Goal: Task Accomplishment & Management: Use online tool/utility

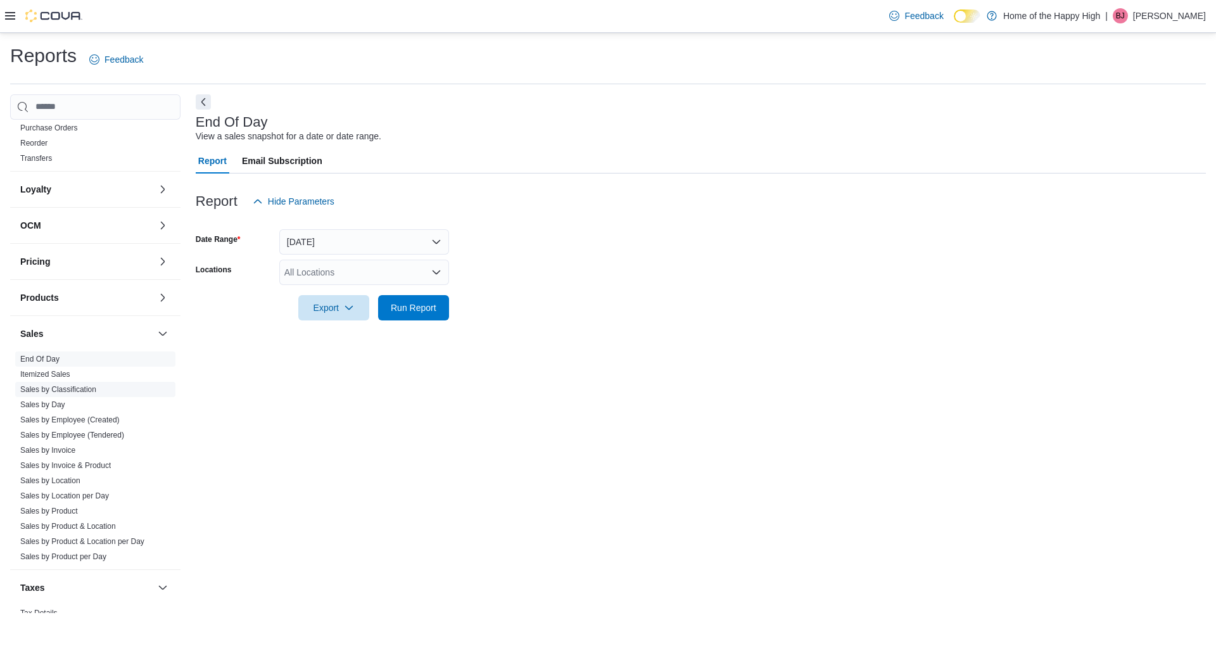
scroll to position [416, 0]
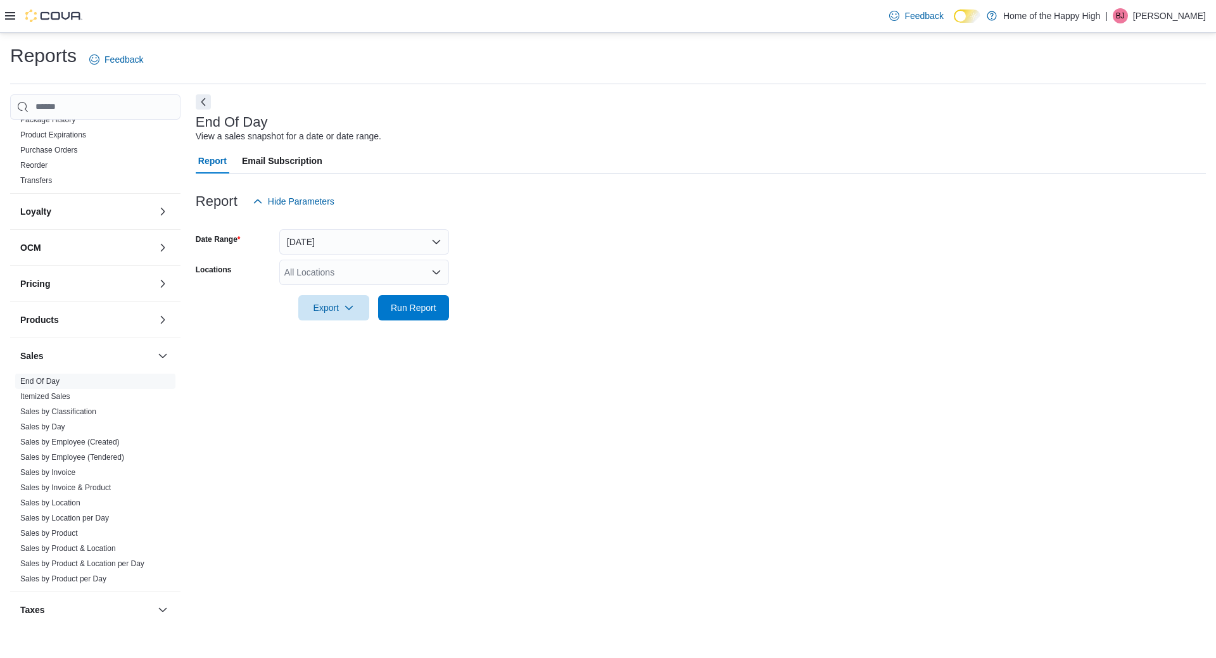
click at [121, 310] on div "Products" at bounding box center [95, 319] width 170 height 35
click at [118, 317] on button "Products" at bounding box center [86, 319] width 132 height 13
click at [116, 317] on button "Products" at bounding box center [86, 319] width 132 height 13
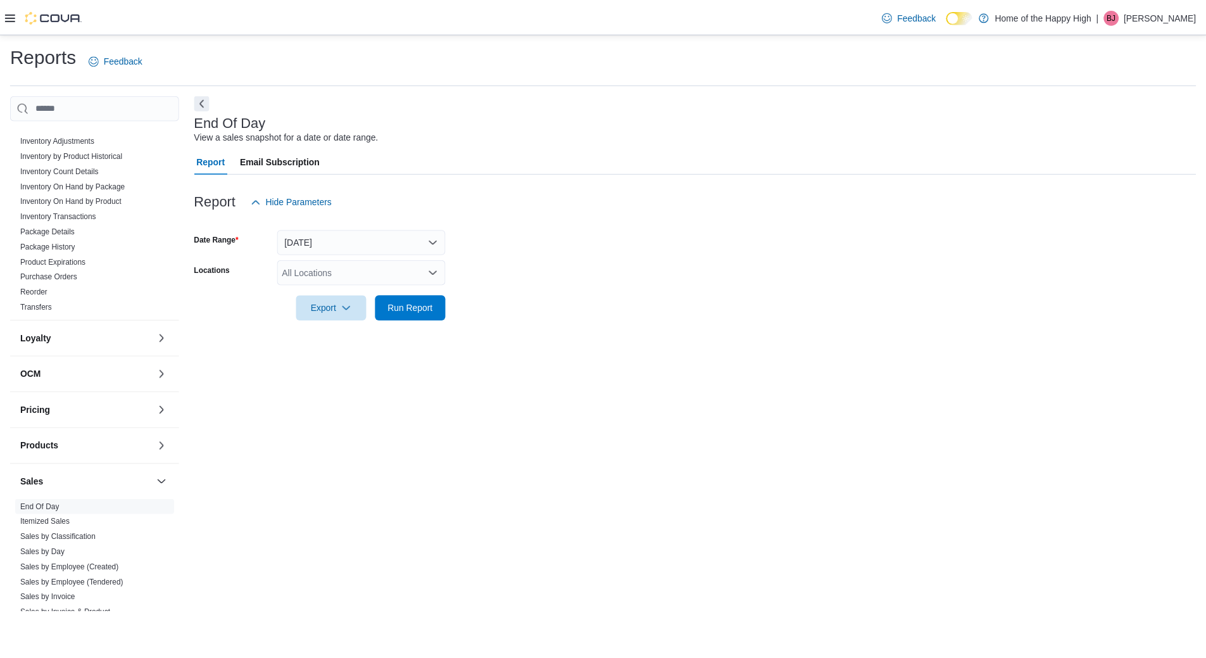
scroll to position [479, 0]
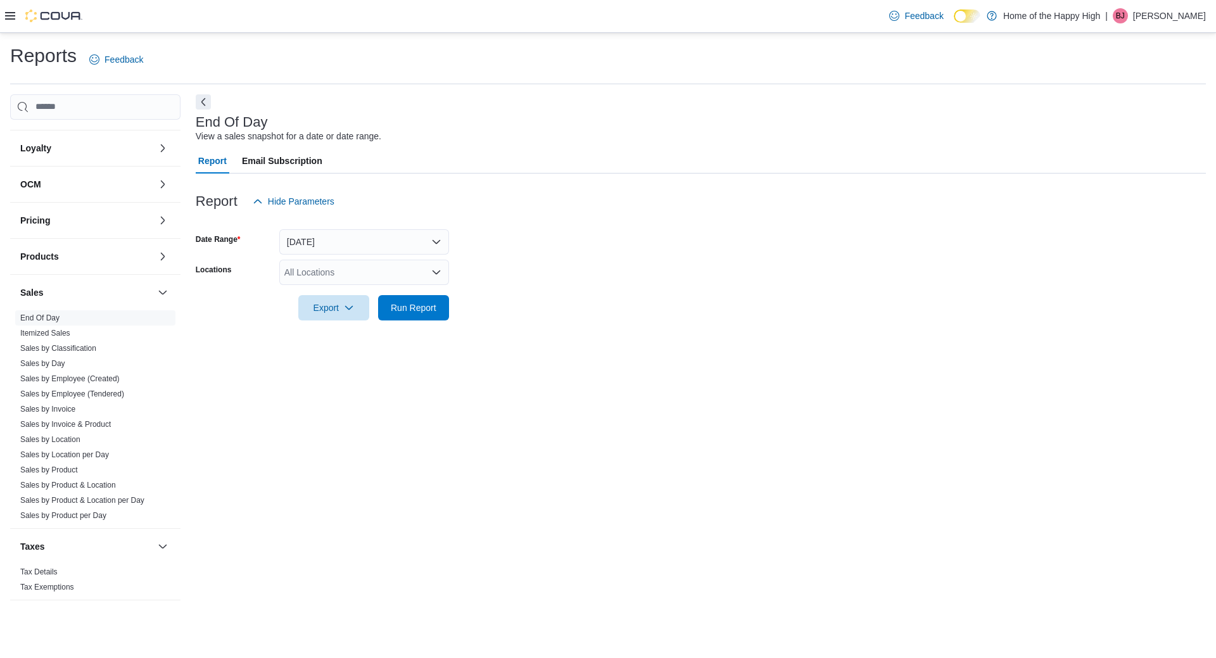
click at [325, 258] on form "Date Range Today Locations All Locations Export Run Report" at bounding box center [701, 267] width 1010 height 106
click at [330, 261] on div "All Locations" at bounding box center [364, 272] width 170 height 25
type input "****"
click at [371, 298] on span "Toronto - [PERSON_NAME] Ave - Friendly Stranger" at bounding box center [433, 293] width 203 height 13
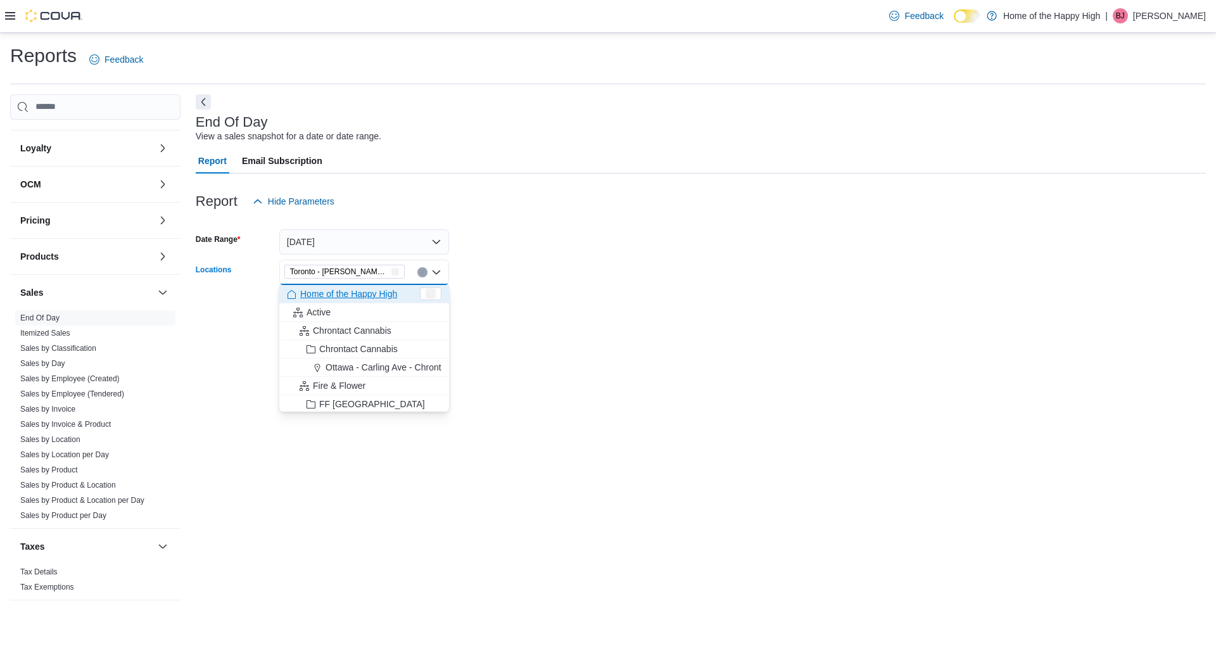
click at [567, 267] on form "Date Range Today Locations Toronto - Danforth Ave - Friendly Stranger Combo box…" at bounding box center [701, 267] width 1010 height 106
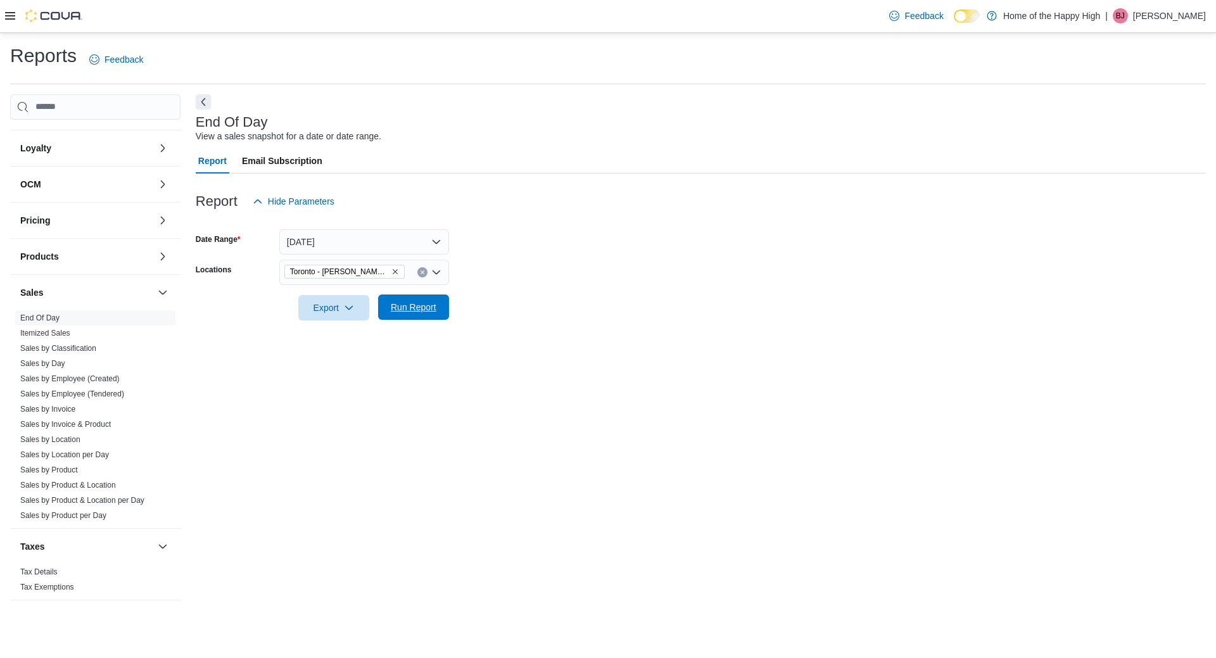
click at [408, 320] on span "Run Report" at bounding box center [414, 306] width 56 height 25
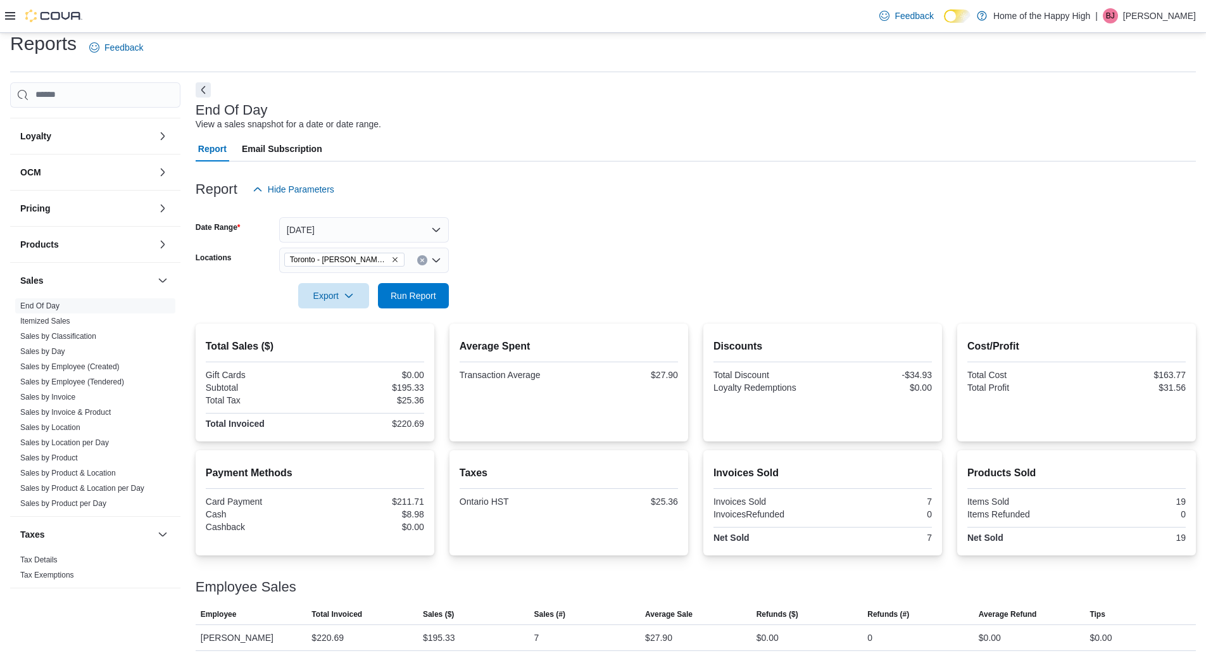
scroll to position [15, 0]
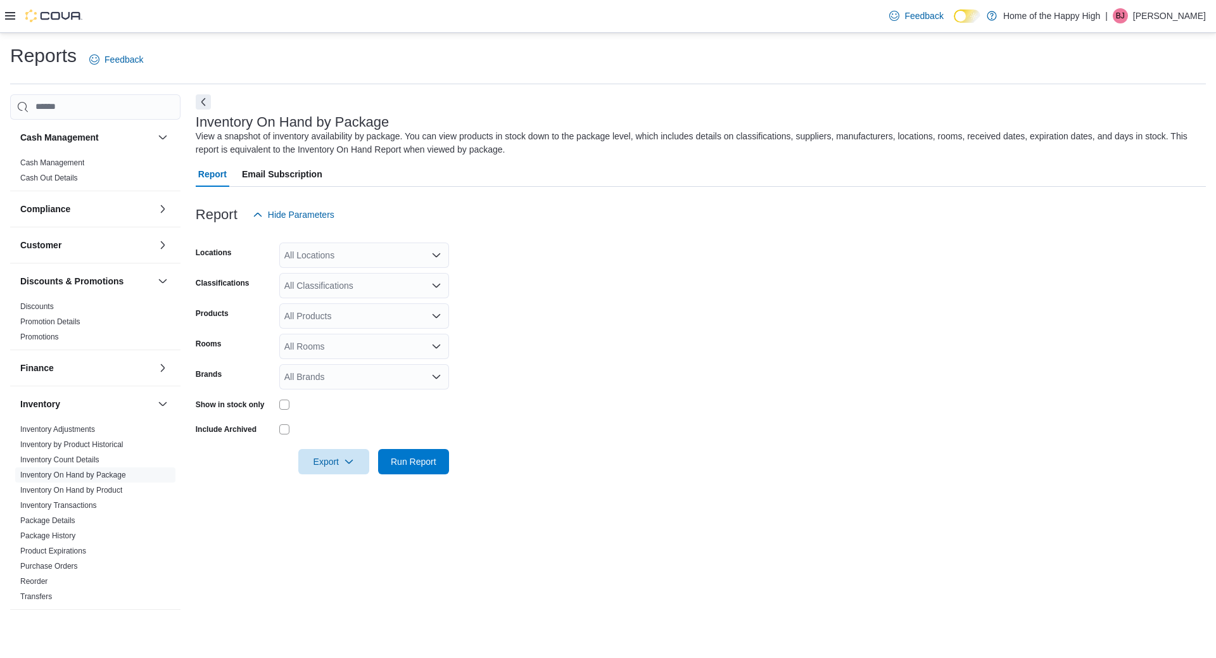
click at [372, 259] on div "All Locations" at bounding box center [364, 254] width 170 height 25
type input "****"
click at [397, 284] on button "Toronto - [PERSON_NAME] Ave - Friendly Stranger" at bounding box center [364, 277] width 170 height 18
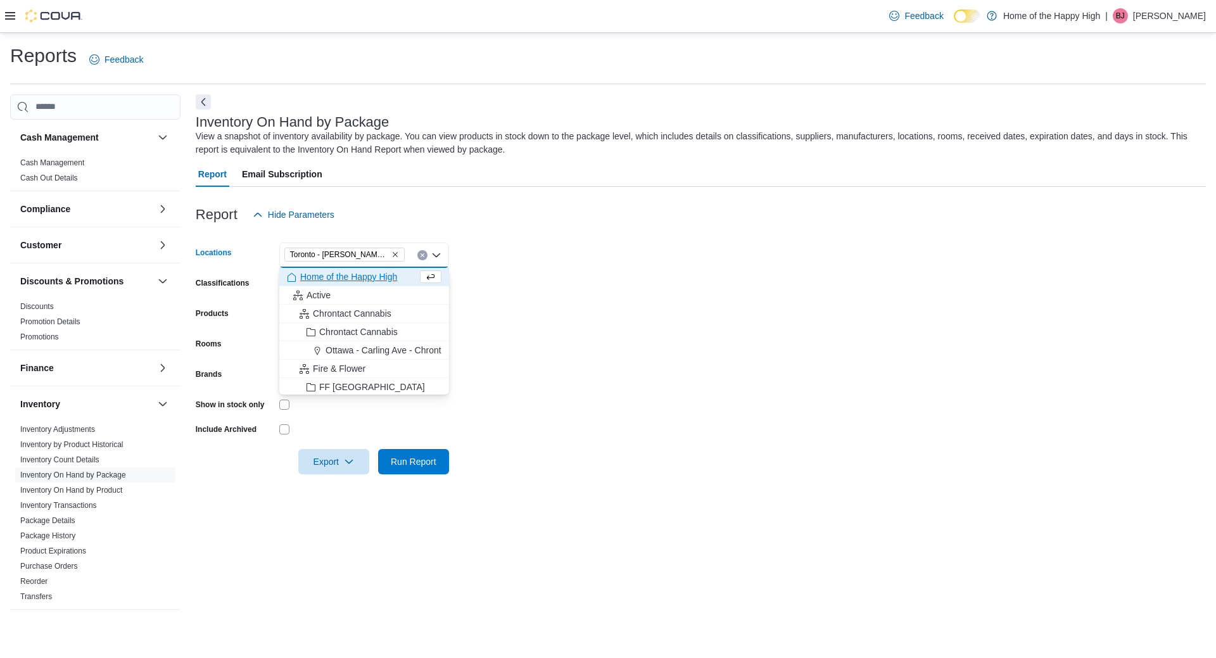
click at [751, 234] on div at bounding box center [701, 234] width 1010 height 15
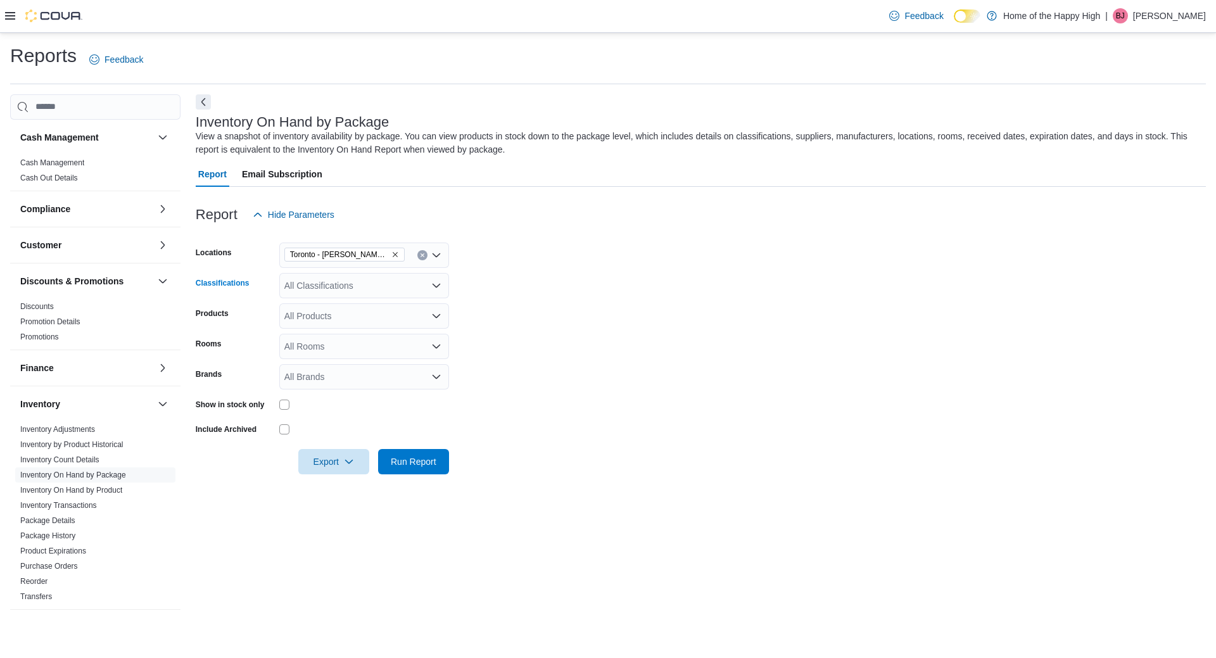
click at [384, 286] on div "All Classifications" at bounding box center [364, 285] width 170 height 25
click at [333, 346] on span "Flower" at bounding box center [326, 343] width 27 height 13
click at [625, 299] on form "Locations [GEOGRAPHIC_DATA] - [PERSON_NAME][GEOGRAPHIC_DATA] - Friendly Strange…" at bounding box center [701, 350] width 1010 height 247
click at [388, 457] on span "Run Report" at bounding box center [414, 460] width 56 height 25
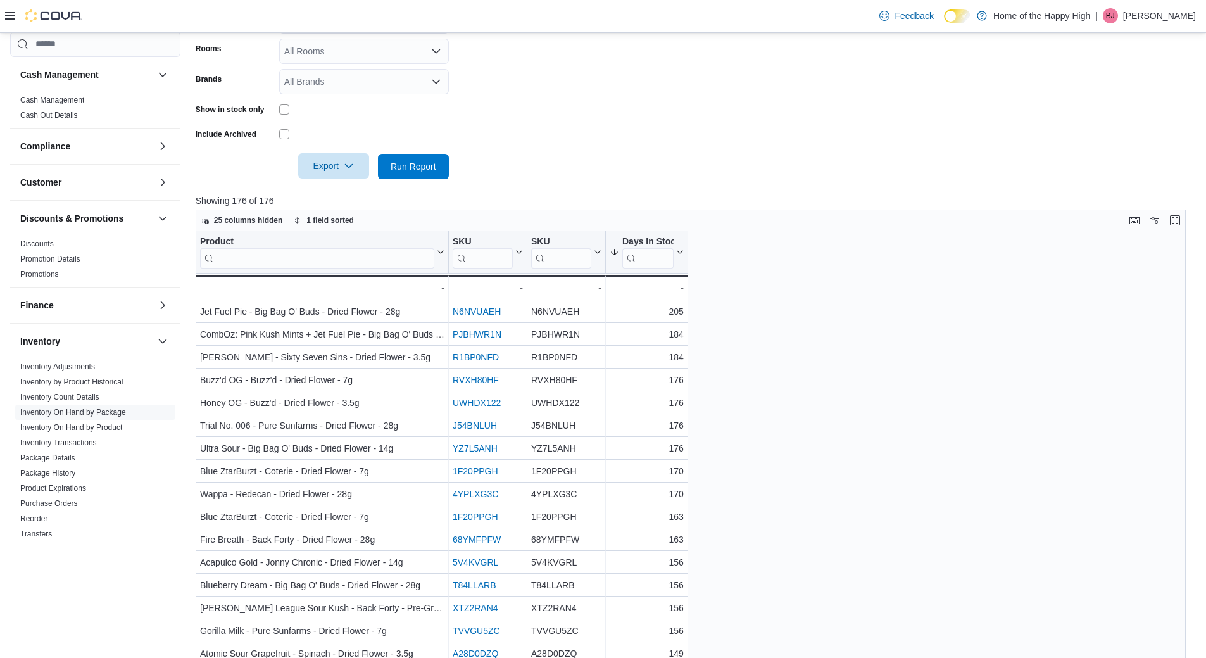
scroll to position [317, 0]
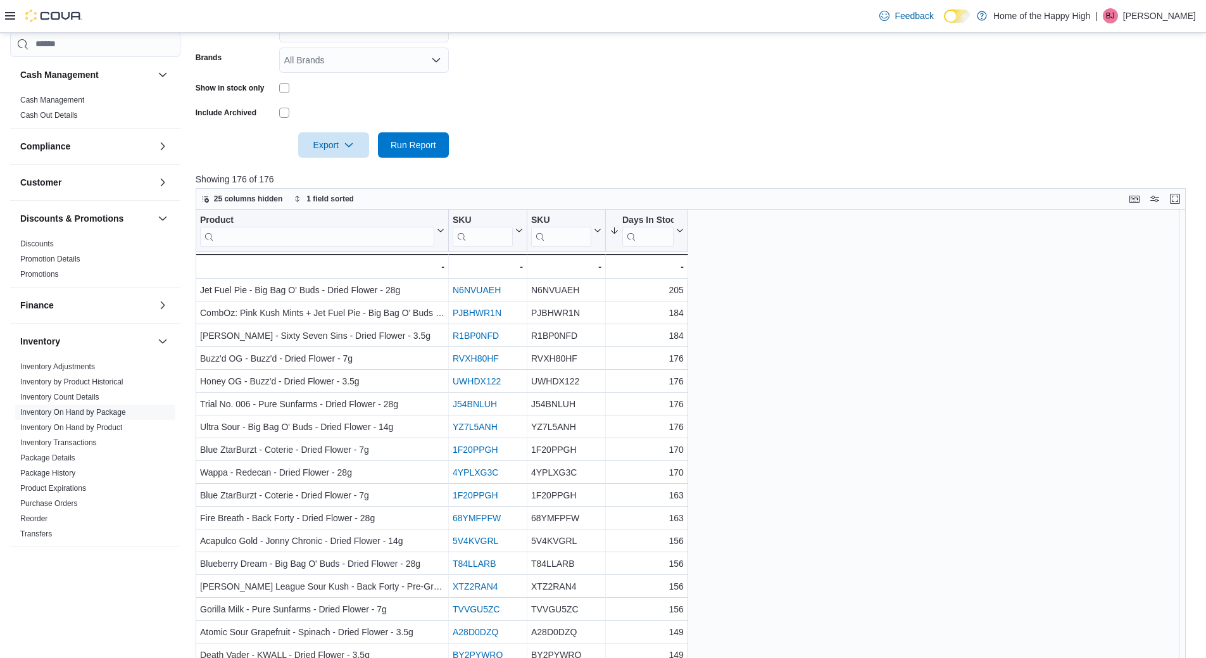
click at [295, 144] on div "Export Run Report" at bounding box center [322, 144] width 253 height 25
click at [308, 146] on span "Export" at bounding box center [334, 144] width 56 height 25
click at [364, 172] on span "Export to Excel" at bounding box center [335, 170] width 57 height 10
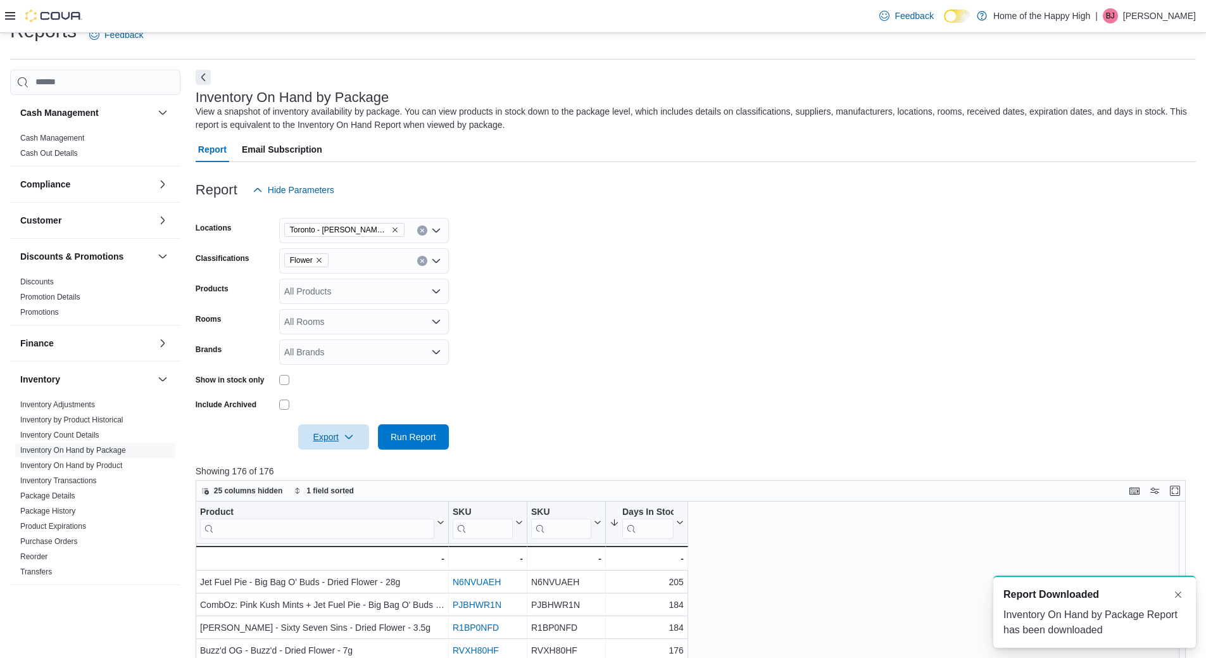
scroll to position [0, 0]
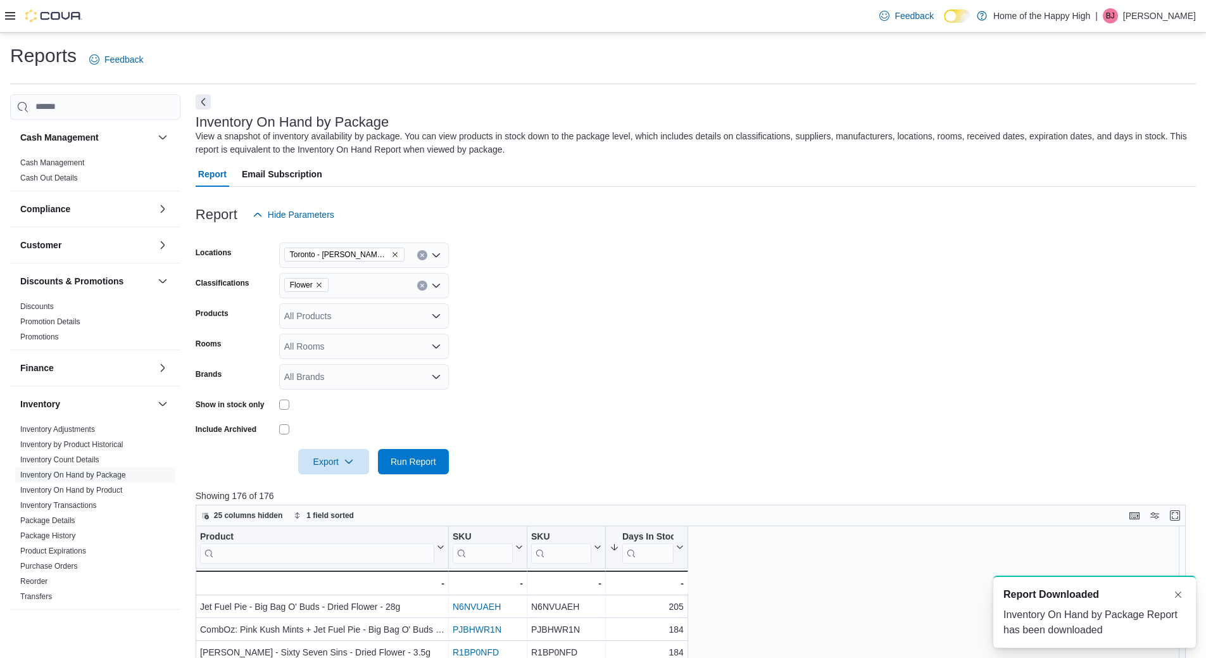
drag, startPoint x: 429, startPoint y: 284, endPoint x: 422, endPoint y: 285, distance: 6.4
click at [429, 284] on div "Flower" at bounding box center [364, 285] width 170 height 25
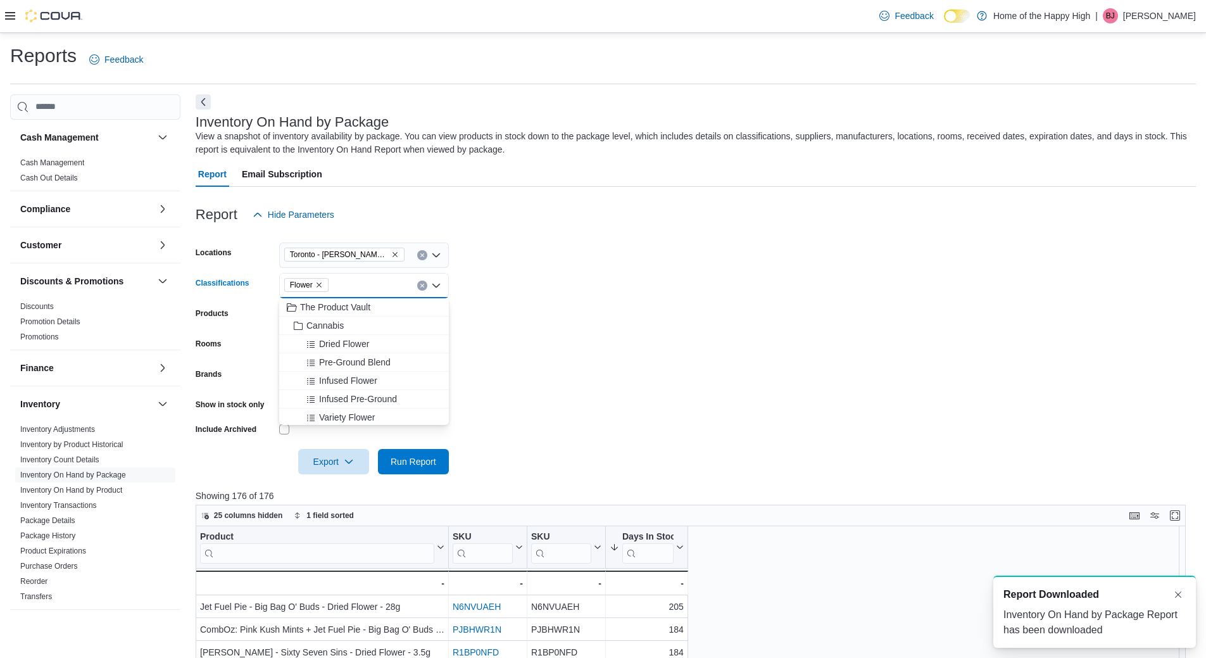
click at [422, 284] on icon "Clear input" at bounding box center [422, 285] width 5 height 5
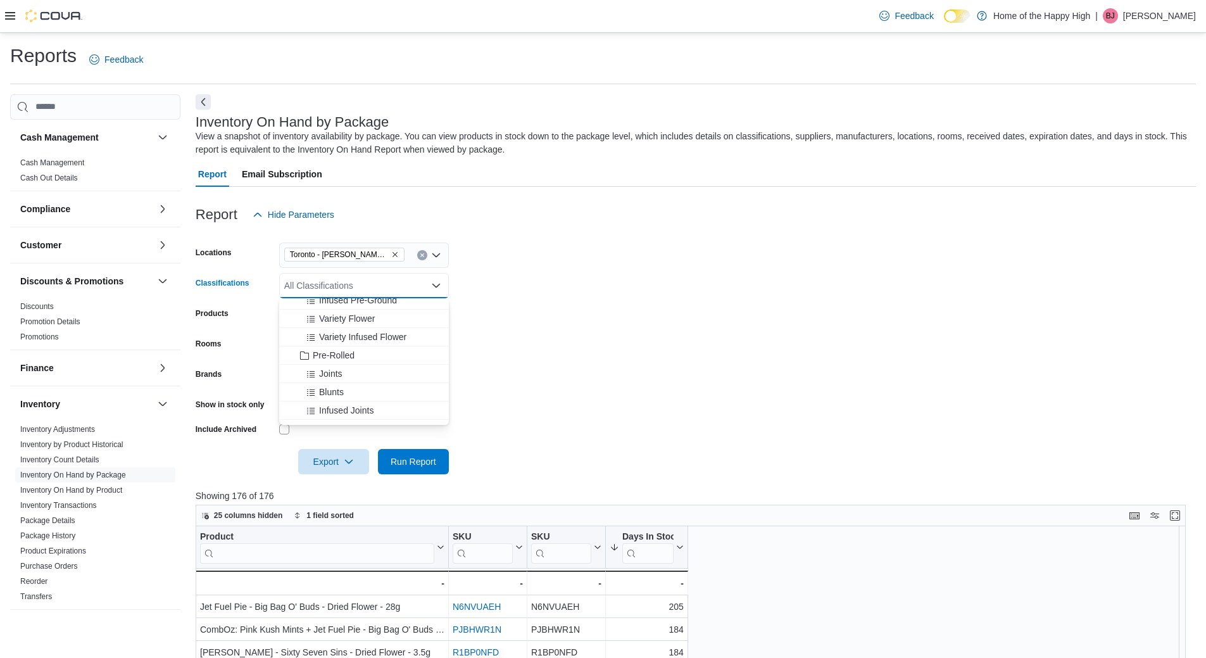
scroll to position [127, 0]
click at [315, 343] on span "Pre-Rolled" at bounding box center [334, 345] width 42 height 13
click at [551, 356] on form "Locations [GEOGRAPHIC_DATA] - [PERSON_NAME][GEOGRAPHIC_DATA] - Friendly Strange…" at bounding box center [696, 350] width 1000 height 247
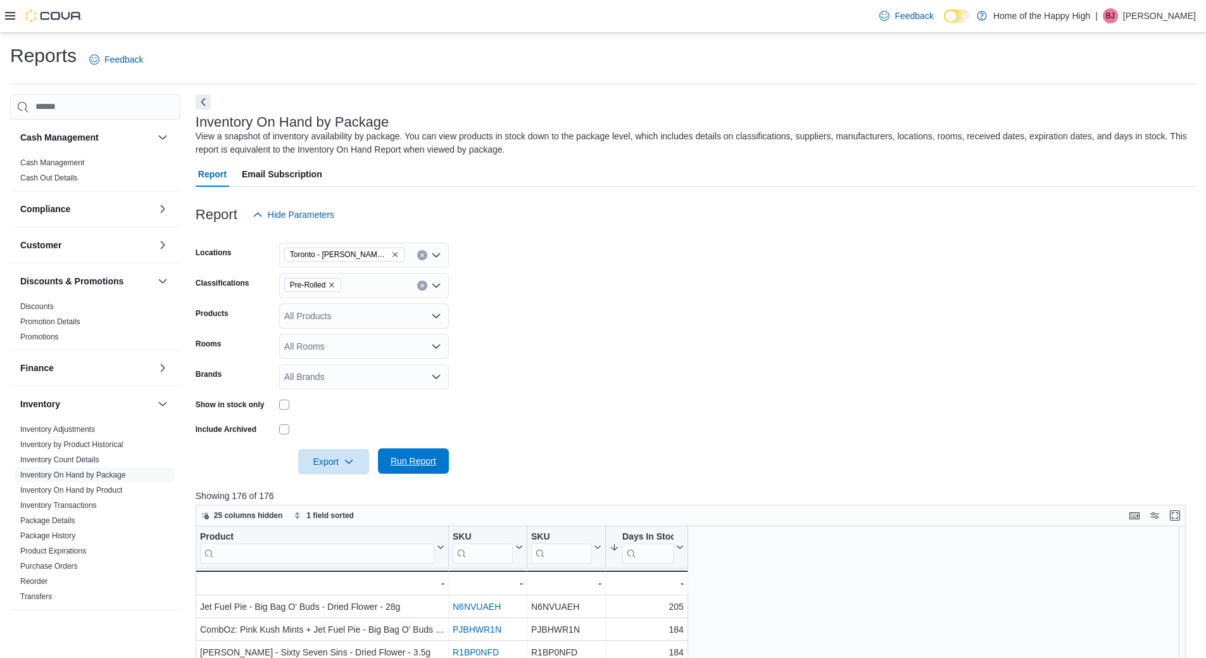
click at [410, 463] on span "Run Report" at bounding box center [414, 461] width 46 height 13
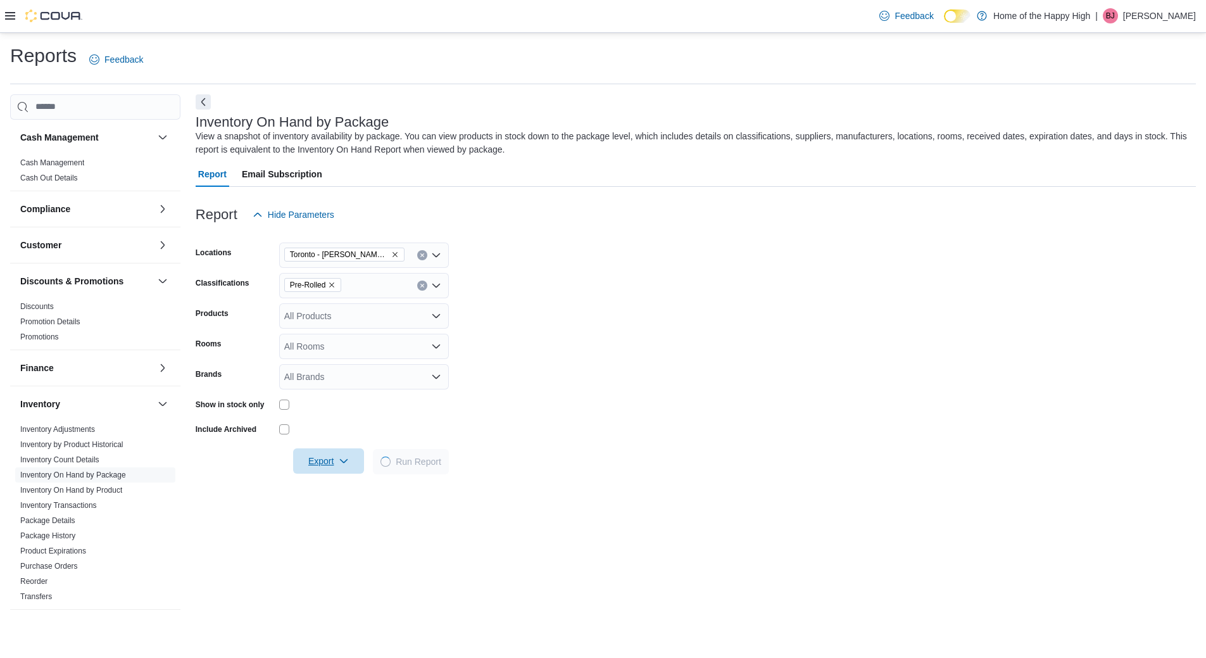
click at [310, 453] on span "Export" at bounding box center [329, 460] width 56 height 25
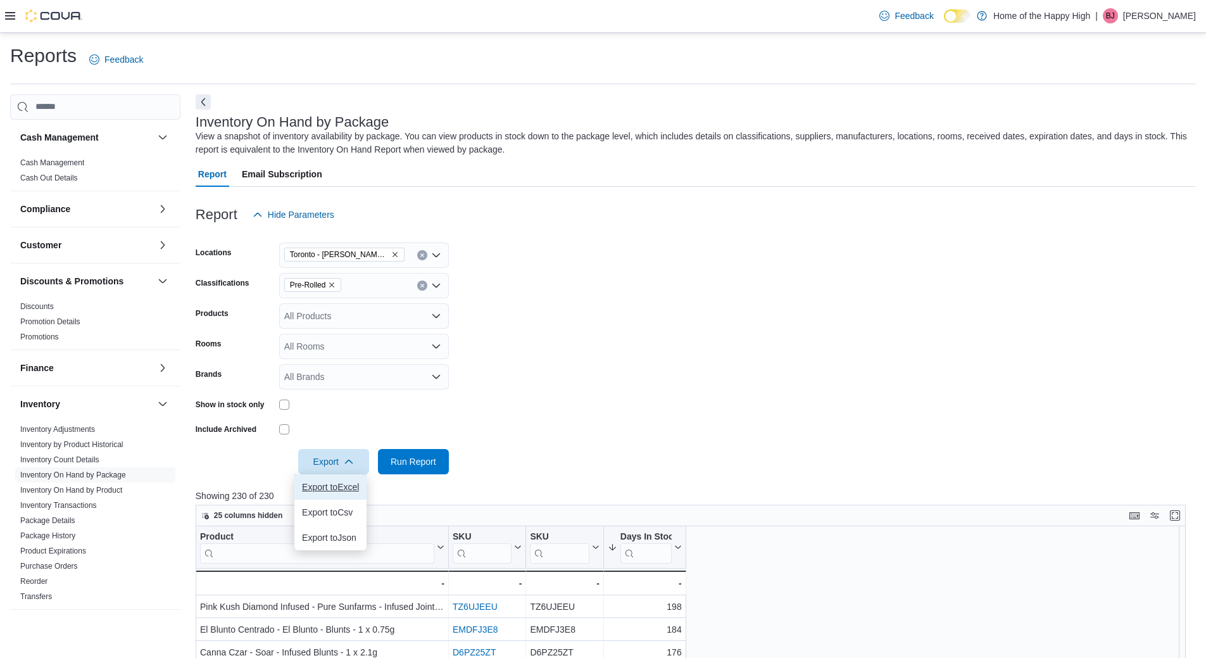
click at [363, 484] on button "Export to Excel" at bounding box center [330, 486] width 72 height 25
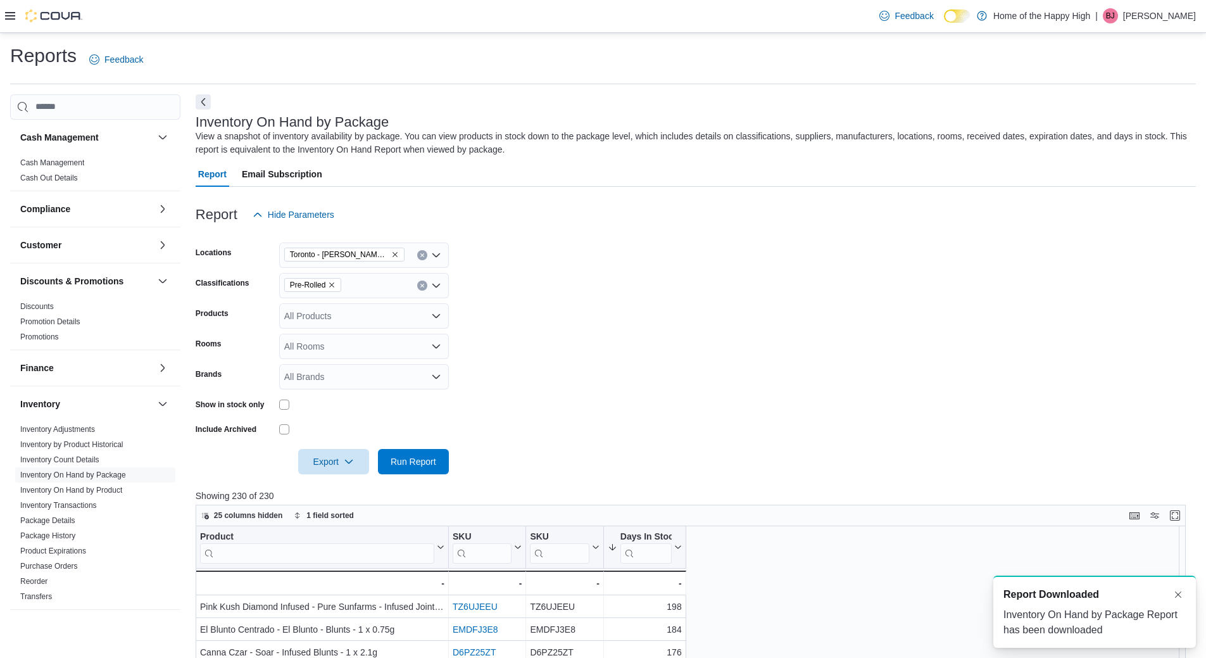
click at [422, 290] on button "Clear input" at bounding box center [422, 285] width 10 height 10
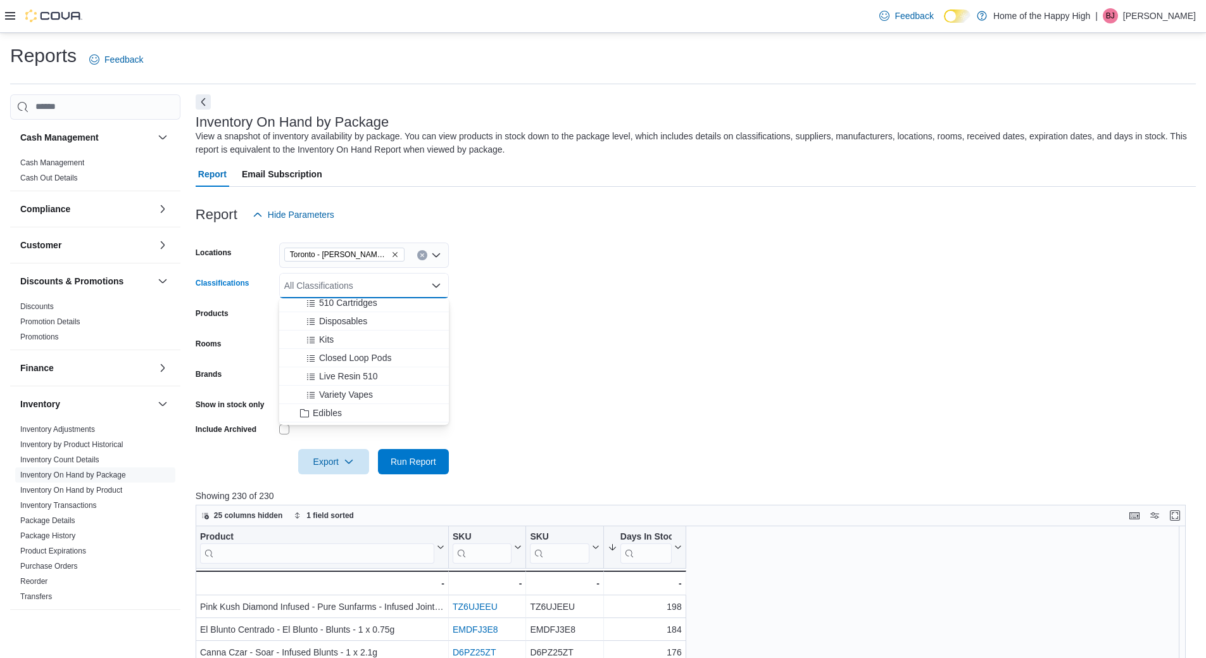
scroll to position [253, 0]
click at [353, 352] on div "Vapes" at bounding box center [364, 347] width 154 height 13
click at [497, 415] on form "Locations [GEOGRAPHIC_DATA] - [PERSON_NAME][GEOGRAPHIC_DATA] - Friendly Strange…" at bounding box center [696, 350] width 1000 height 247
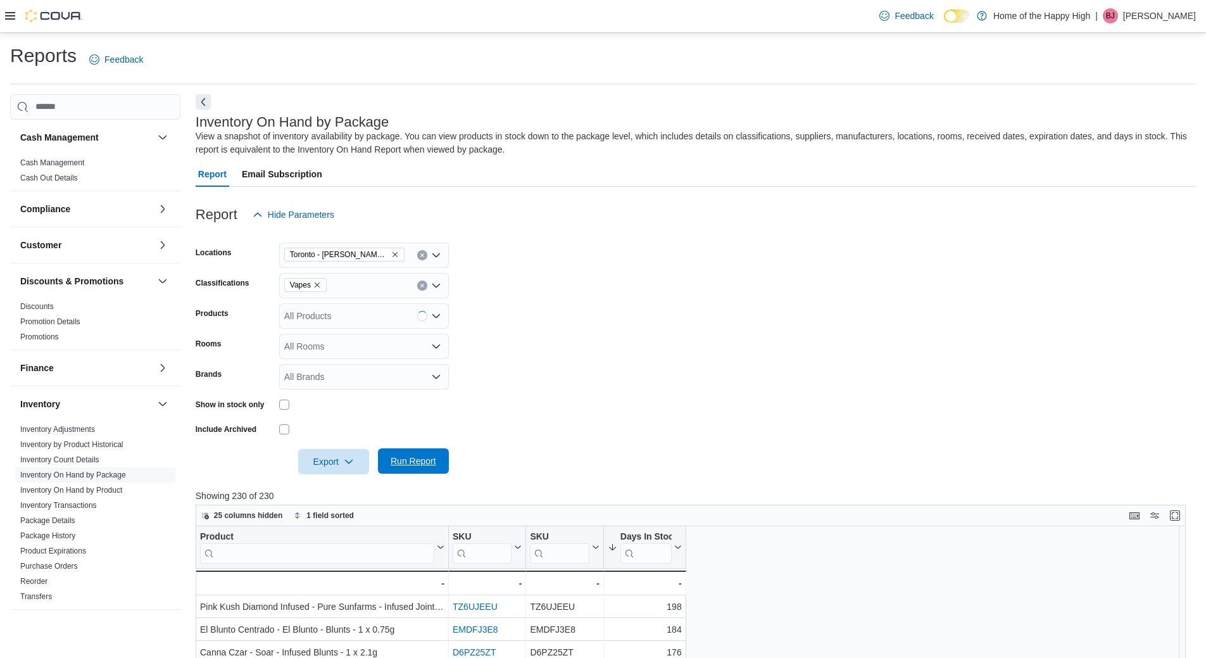
click at [432, 454] on span "Run Report" at bounding box center [414, 460] width 56 height 25
click at [332, 453] on span "Export" at bounding box center [334, 460] width 56 height 25
click at [332, 479] on button "Export to Excel" at bounding box center [335, 486] width 72 height 25
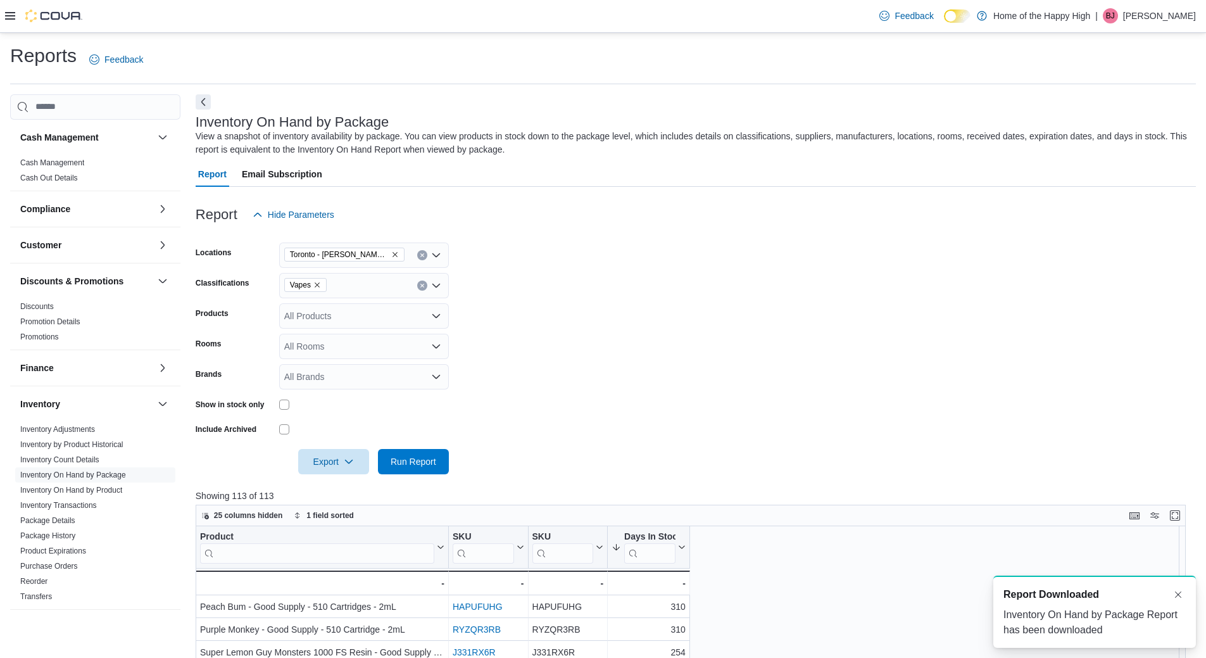
click at [424, 283] on icon "Clear input" at bounding box center [422, 285] width 5 height 5
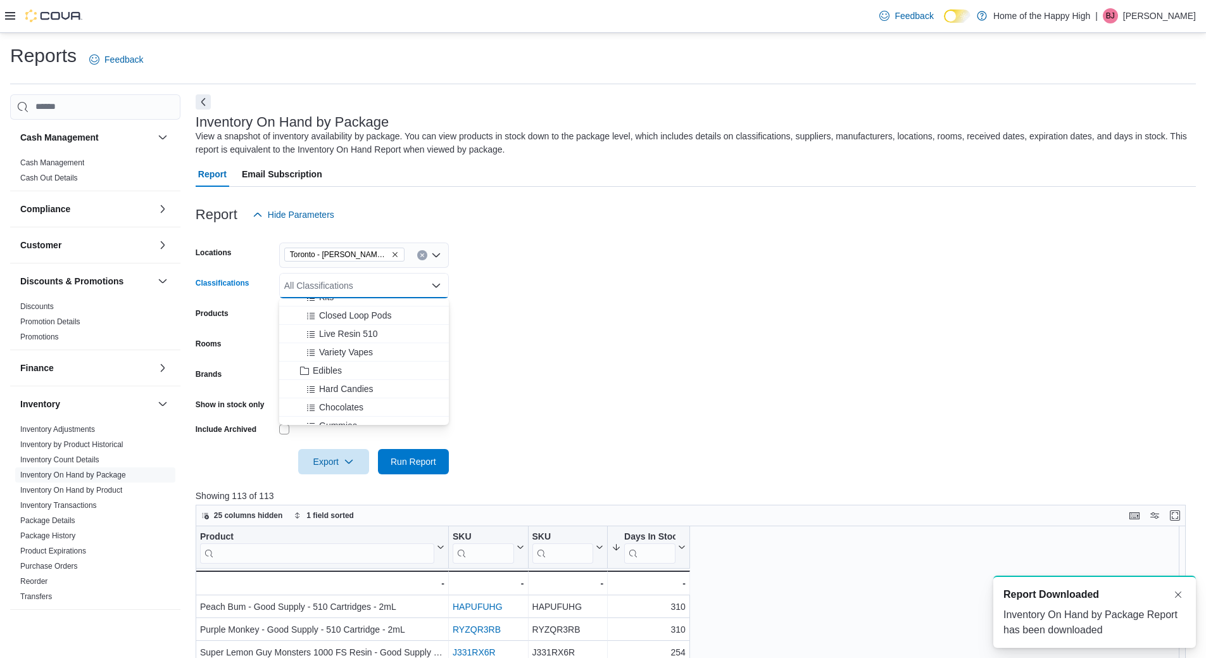
scroll to position [380, 0]
click at [377, 348] on div "Edibles" at bounding box center [364, 349] width 154 height 13
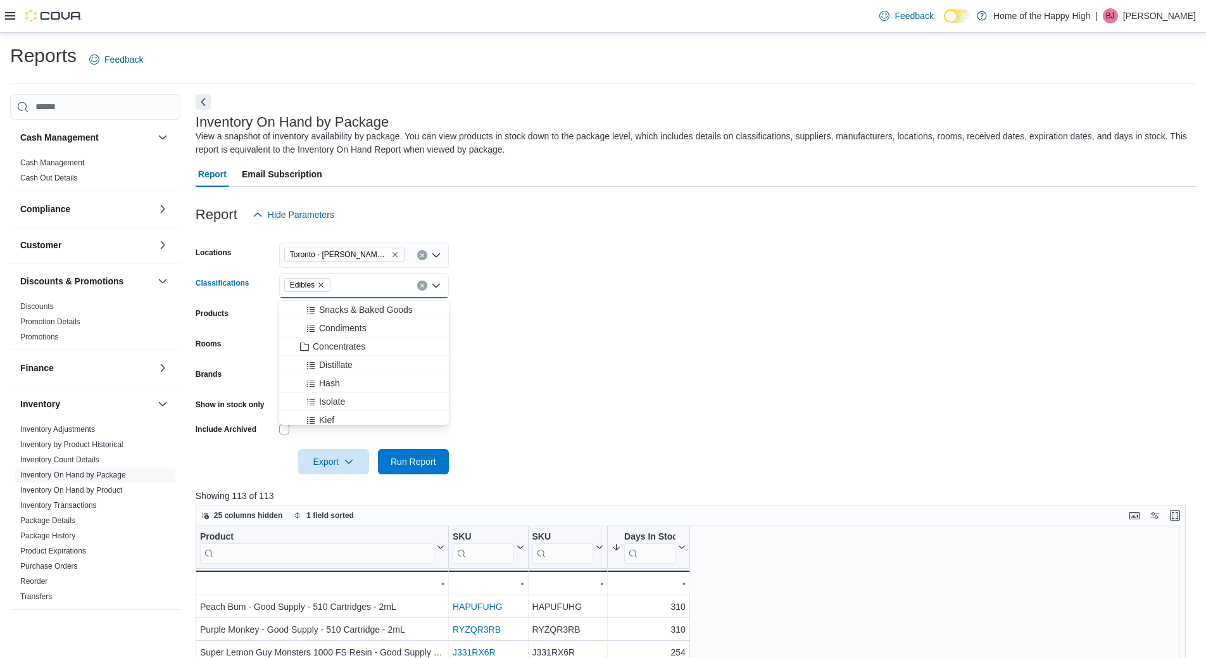
scroll to position [570, 0]
click at [413, 470] on span "Run Report" at bounding box center [414, 460] width 56 height 25
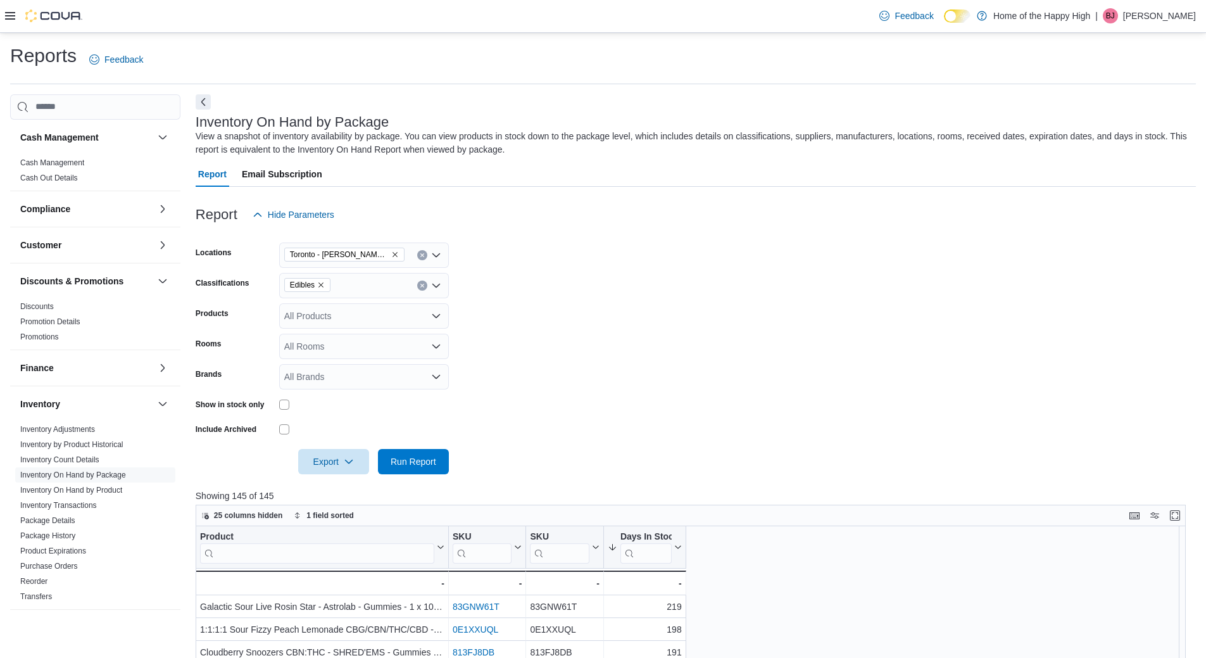
click at [361, 477] on div at bounding box center [696, 481] width 1000 height 15
click at [335, 462] on span "Export" at bounding box center [334, 460] width 56 height 25
click at [344, 491] on span "Export to Excel" at bounding box center [335, 487] width 57 height 10
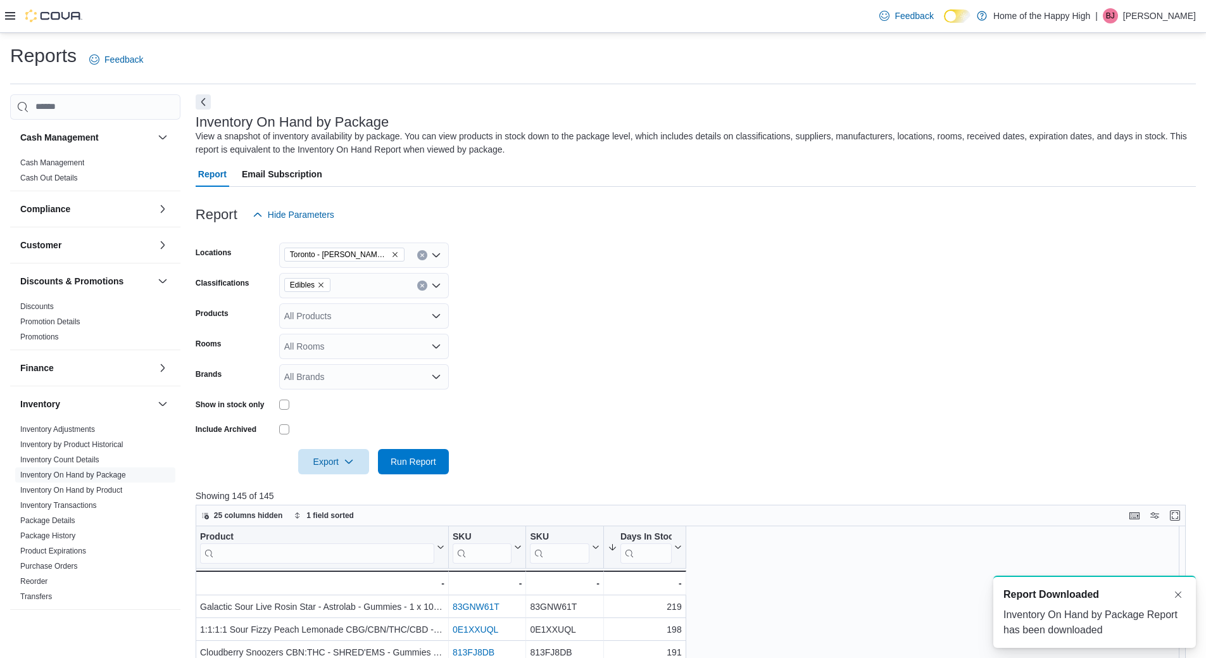
click at [422, 276] on div "Edibles" at bounding box center [364, 285] width 170 height 25
click at [420, 292] on div "Edibles Combo box. Selected. Edibles. Press Backspace to delete Edibles. Combo …" at bounding box center [364, 285] width 170 height 25
click at [416, 289] on div "Edibles" at bounding box center [364, 285] width 170 height 25
click at [418, 289] on button "Clear input" at bounding box center [422, 285] width 10 height 10
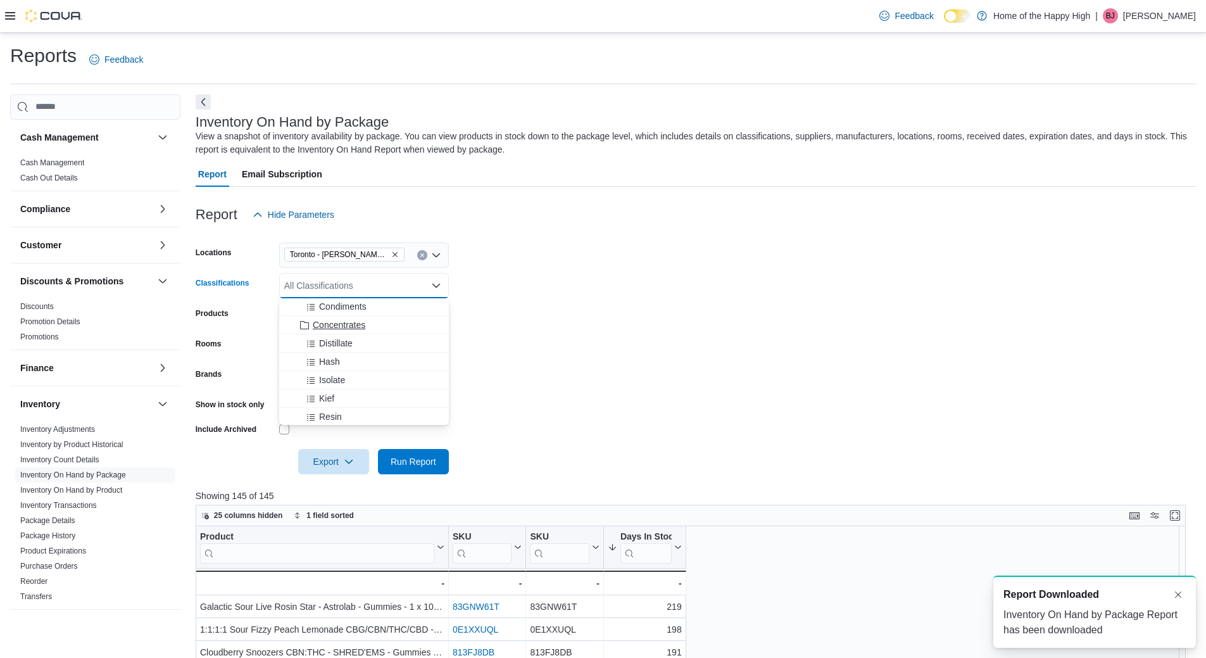
click at [351, 320] on span "Concentrates" at bounding box center [339, 324] width 53 height 13
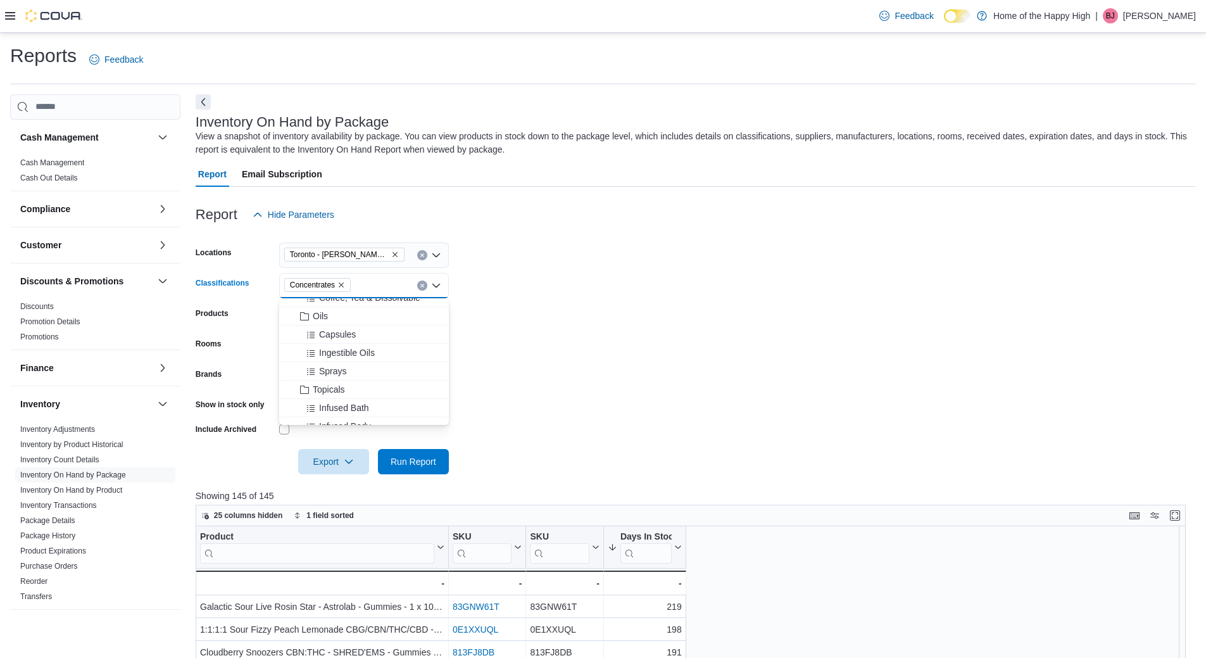
scroll to position [823, 0]
click at [330, 343] on div "Oils" at bounding box center [364, 347] width 154 height 13
click at [415, 465] on span "Run Report" at bounding box center [414, 461] width 46 height 13
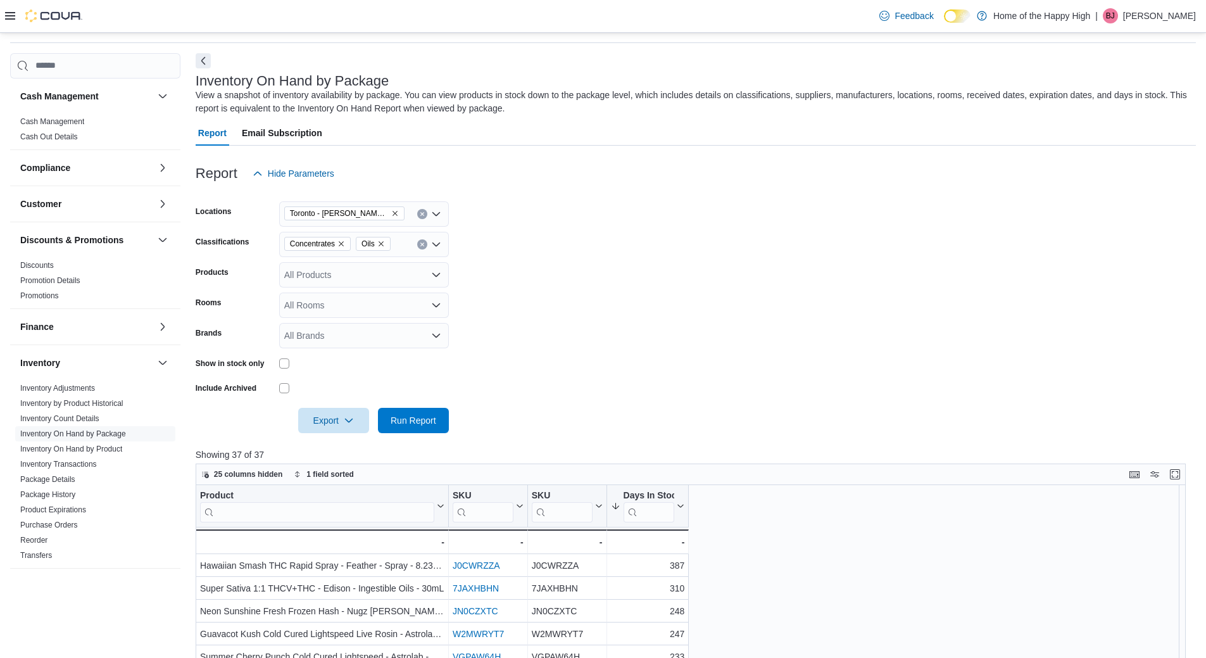
scroll to position [63, 0]
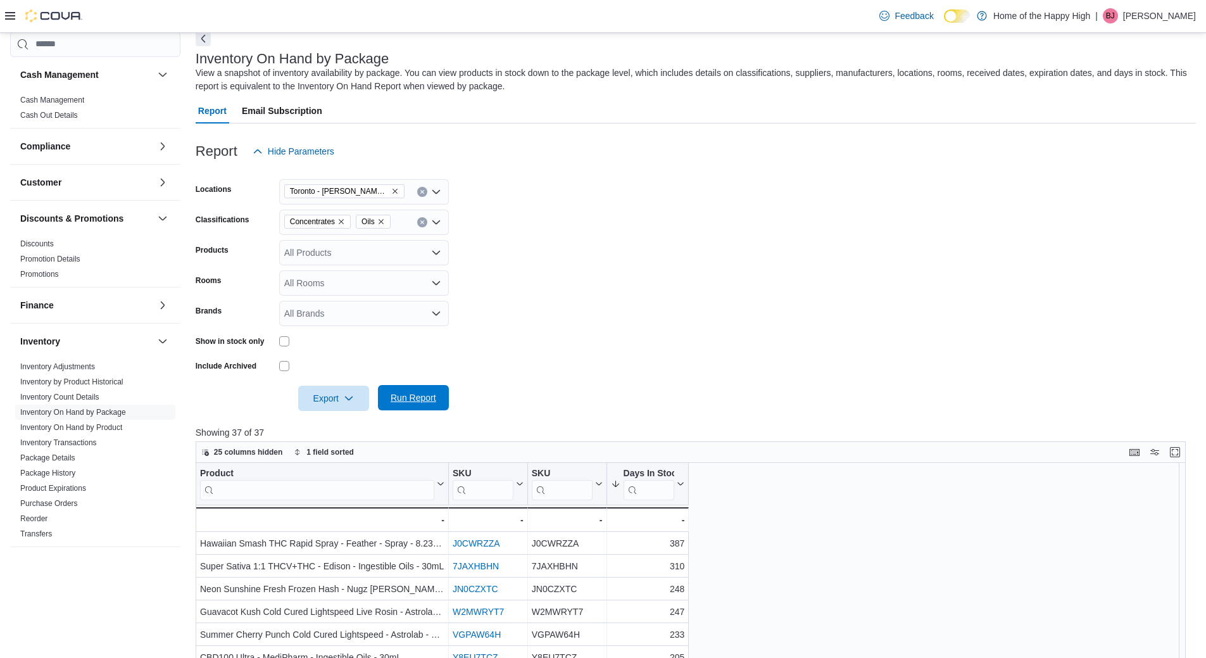
click at [412, 397] on span "Run Report" at bounding box center [414, 397] width 46 height 13
click at [339, 408] on span "Export" at bounding box center [334, 397] width 56 height 25
click at [345, 430] on button "Export to Excel" at bounding box center [335, 423] width 72 height 25
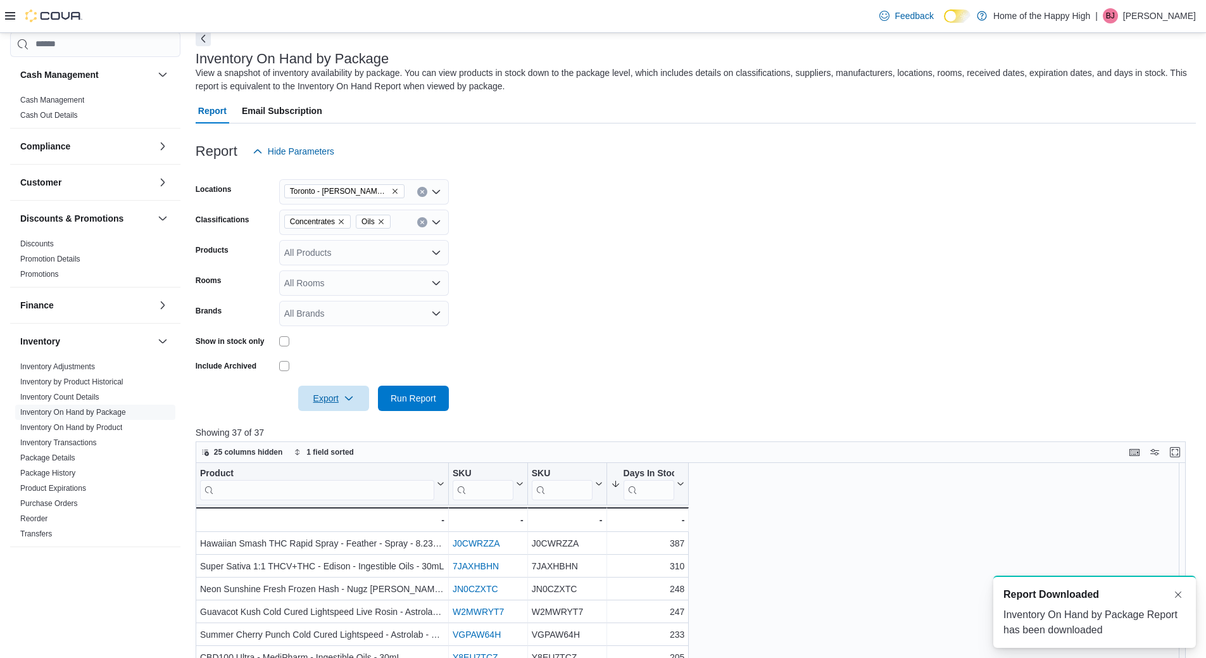
scroll to position [0, 0]
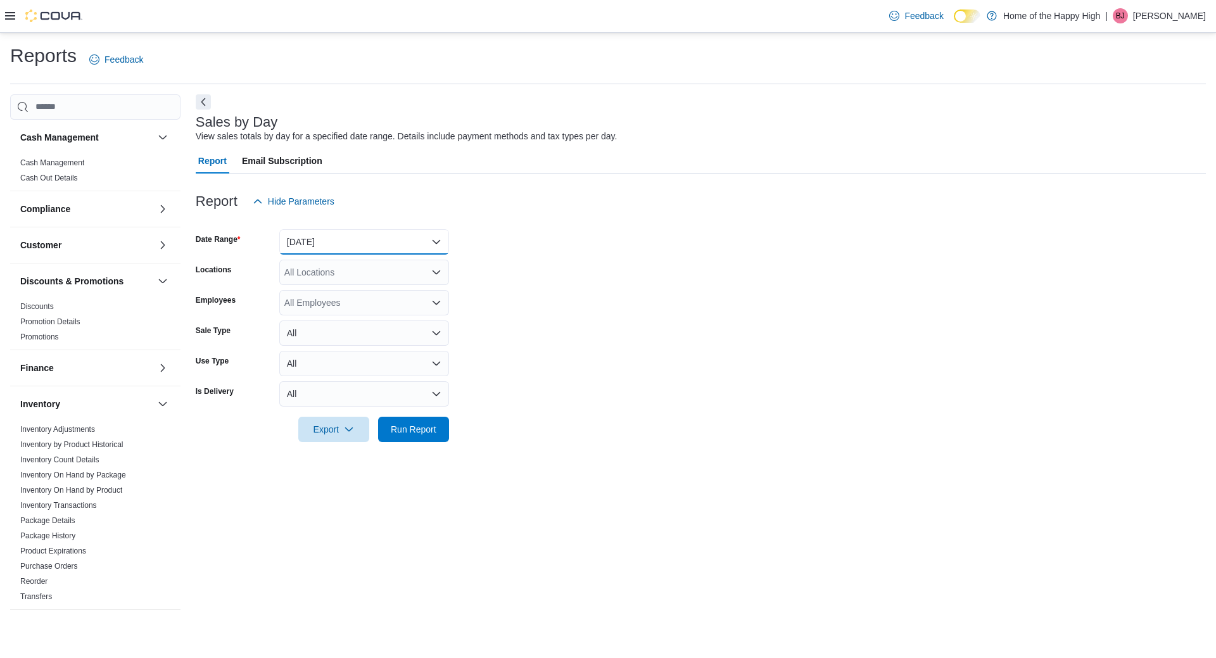
click at [403, 249] on button "Yesterday" at bounding box center [364, 241] width 170 height 25
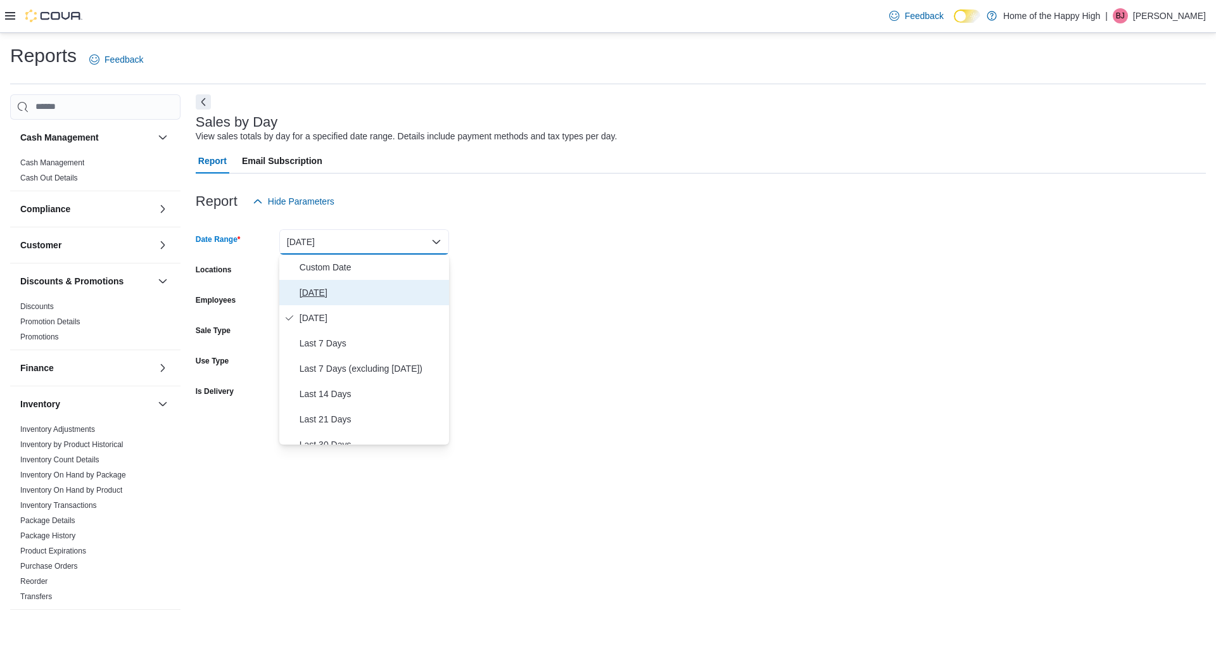
click at [387, 296] on span "Today" at bounding box center [371, 292] width 144 height 15
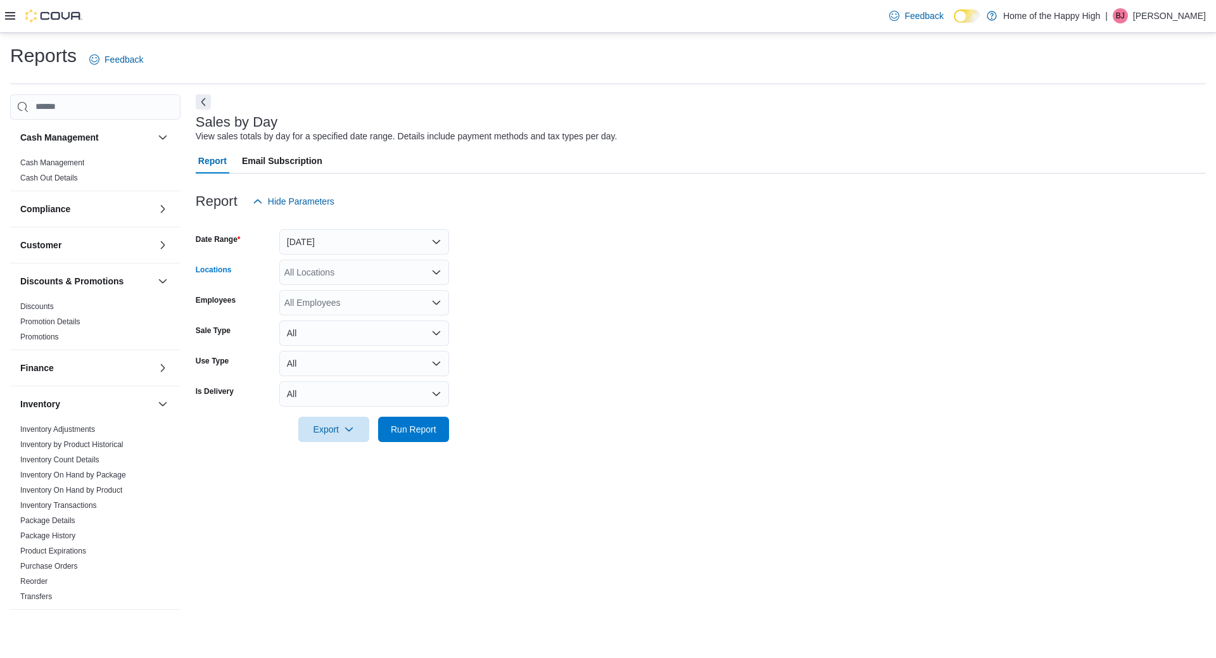
click at [355, 262] on div "All Locations" at bounding box center [364, 272] width 170 height 25
type input "****"
click at [399, 294] on span "Toronto - [PERSON_NAME] Ave - Friendly Stranger" at bounding box center [433, 293] width 203 height 13
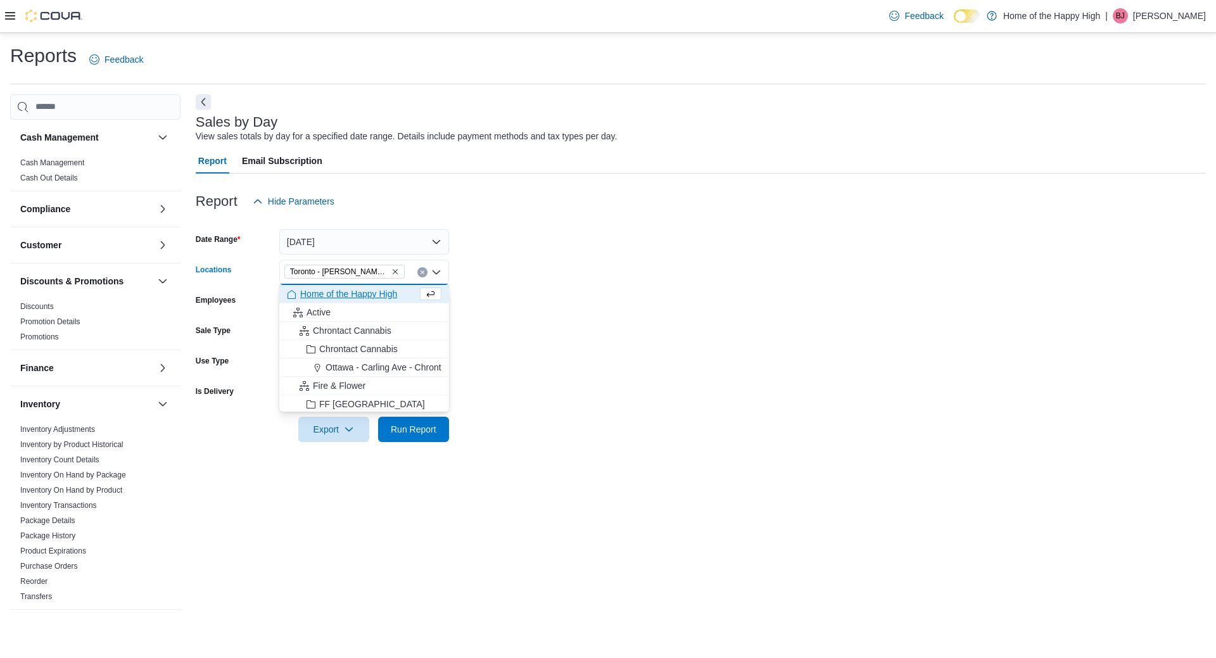
click at [502, 278] on form "Date Range Today Locations Toronto - Danforth Ave - Friendly Stranger Combo box…" at bounding box center [701, 328] width 1010 height 228
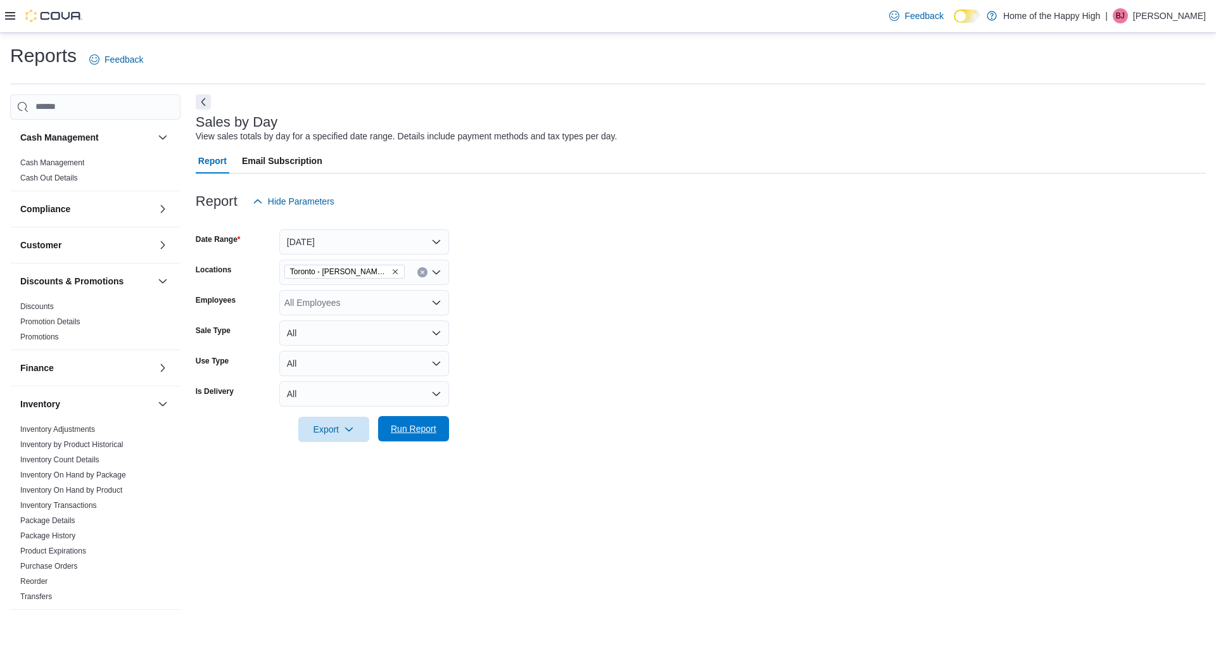
click at [432, 427] on span "Run Report" at bounding box center [414, 428] width 46 height 13
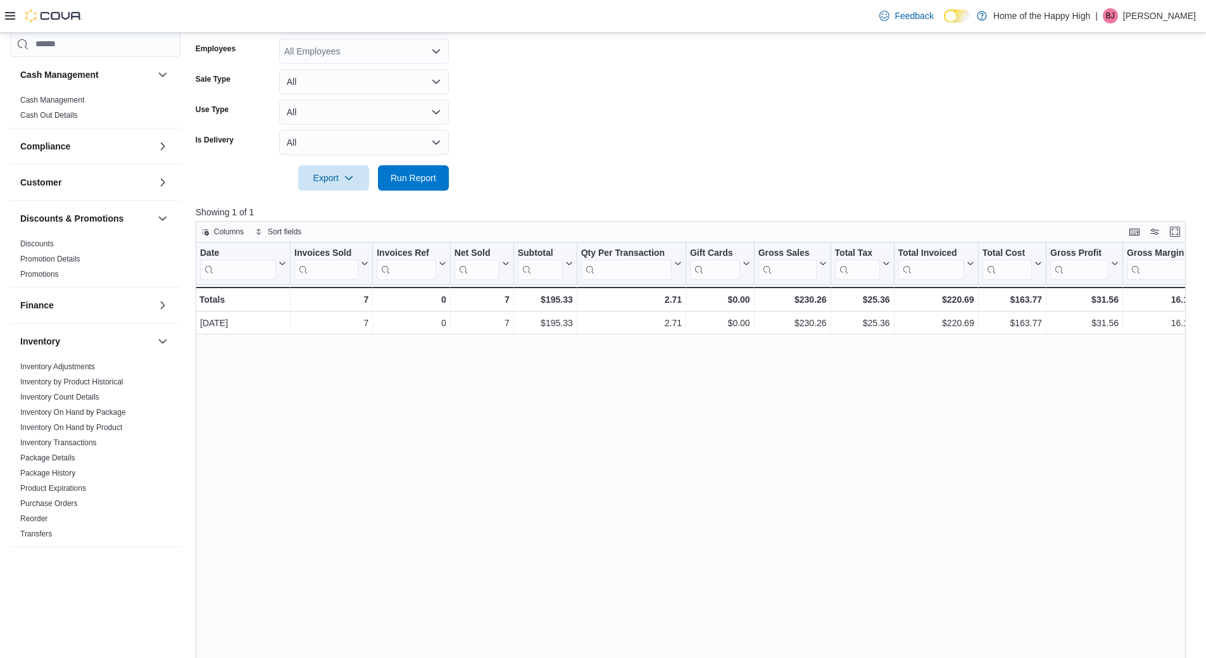
scroll to position [253, 0]
